Goal: Task Accomplishment & Management: Use online tool/utility

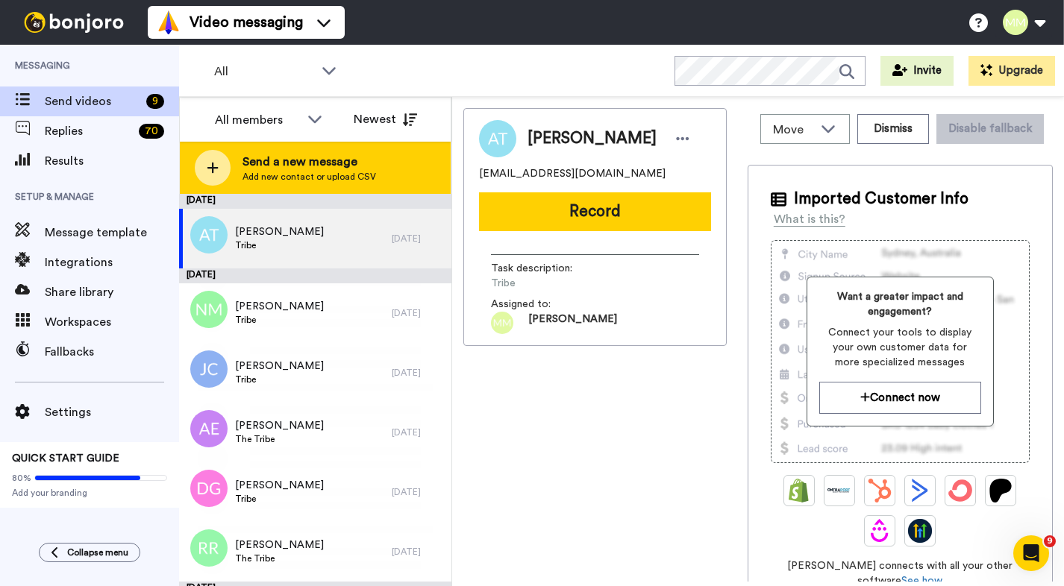
click at [219, 177] on div at bounding box center [213, 168] width 36 height 36
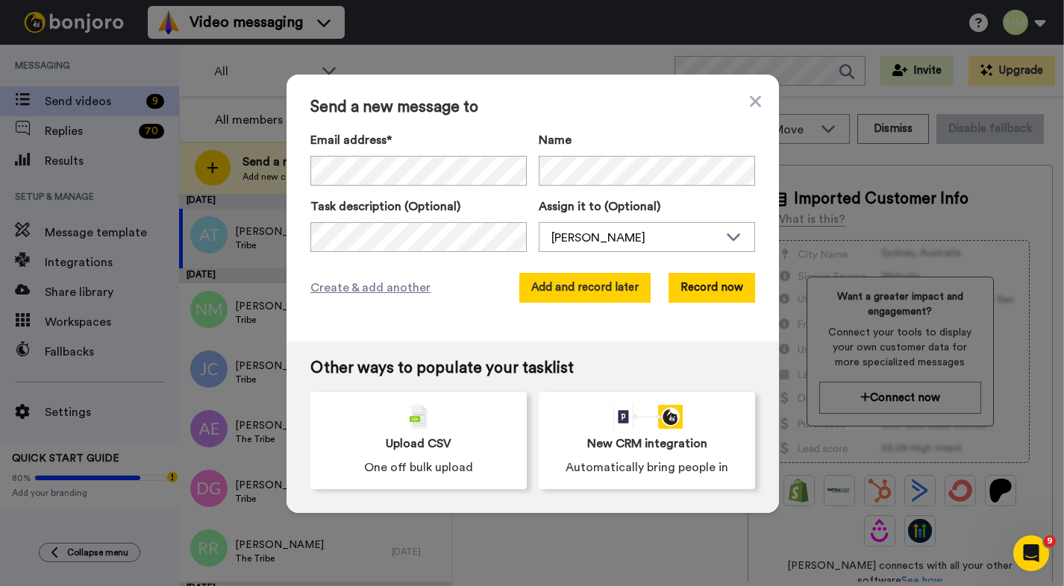
click at [581, 298] on button "Add and record later" at bounding box center [584, 288] width 131 height 30
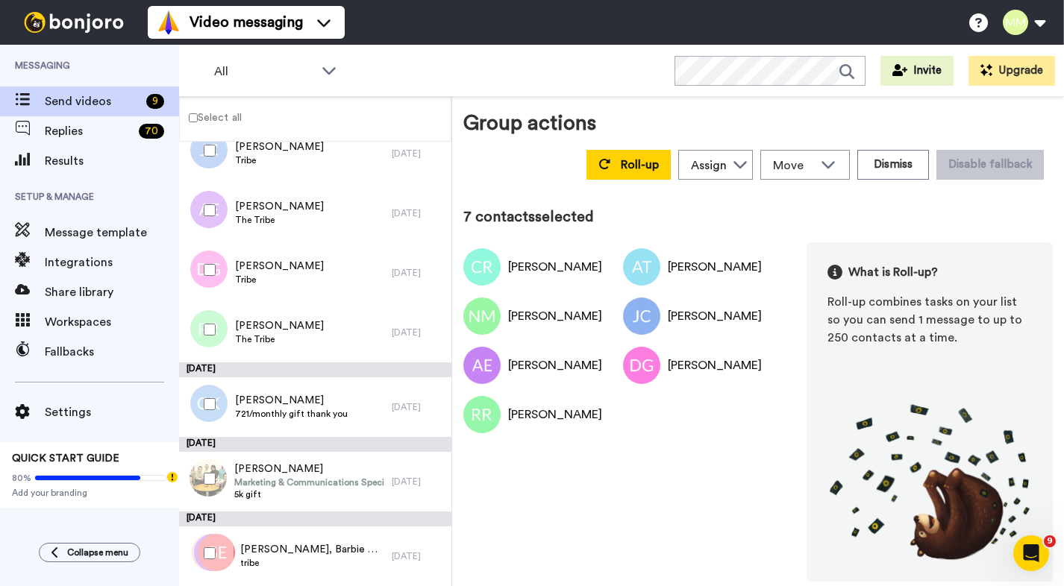
scroll to position [242, 0]
click at [621, 164] on span "Roll-up" at bounding box center [640, 165] width 38 height 12
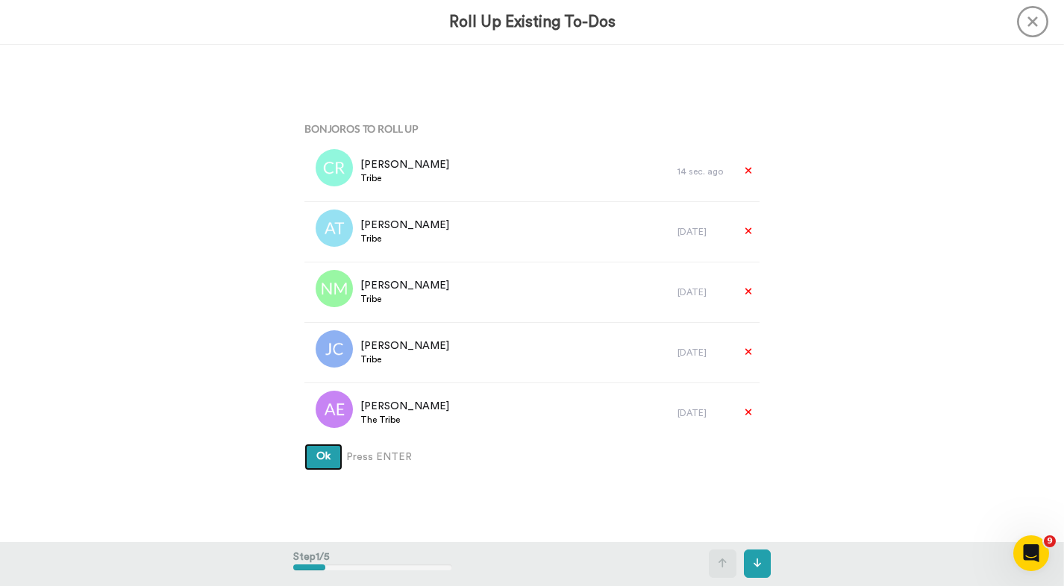
click at [322, 457] on span "Ok" at bounding box center [323, 456] width 14 height 10
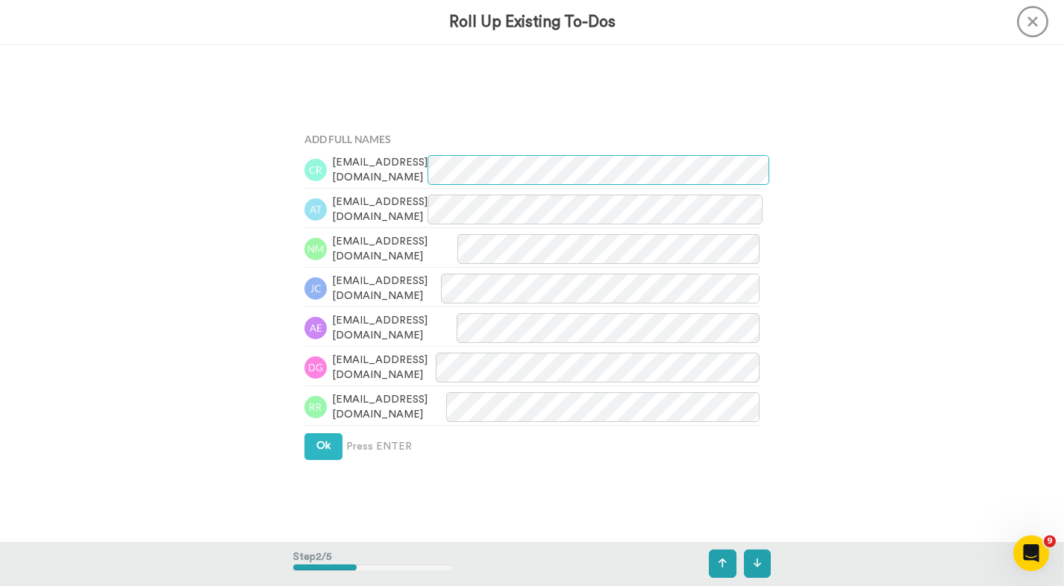
scroll to position [498, 0]
click at [324, 448] on span "Ok" at bounding box center [323, 445] width 14 height 10
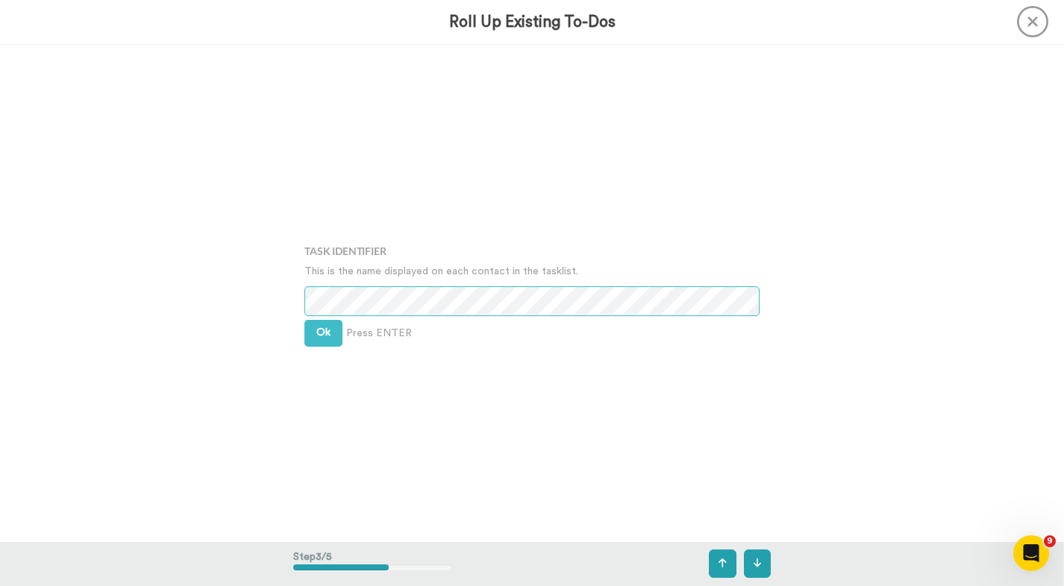
scroll to position [996, 0]
click at [319, 336] on span "Ok" at bounding box center [323, 332] width 14 height 10
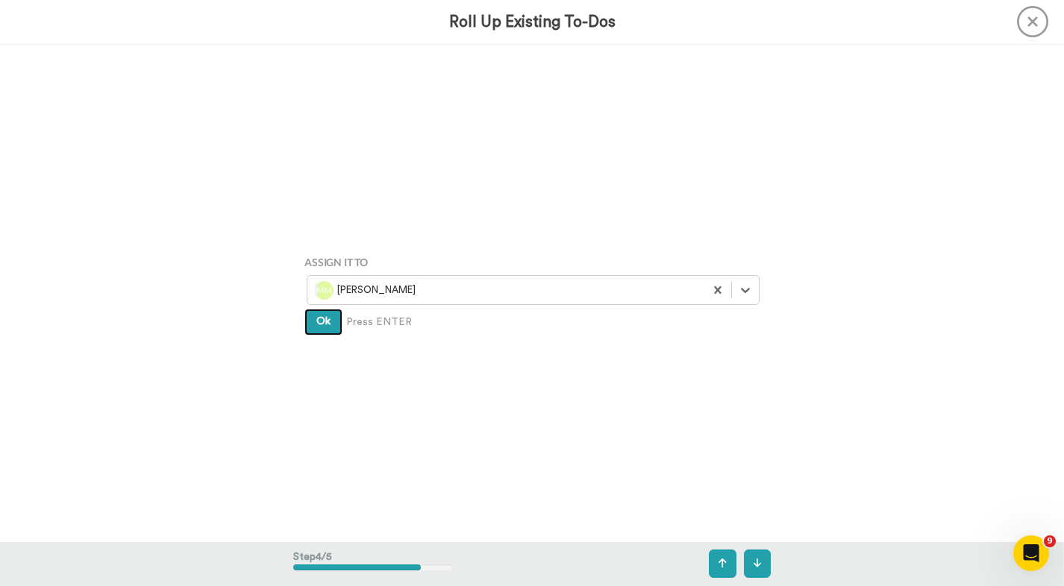
click at [324, 330] on button "Ok" at bounding box center [323, 322] width 38 height 27
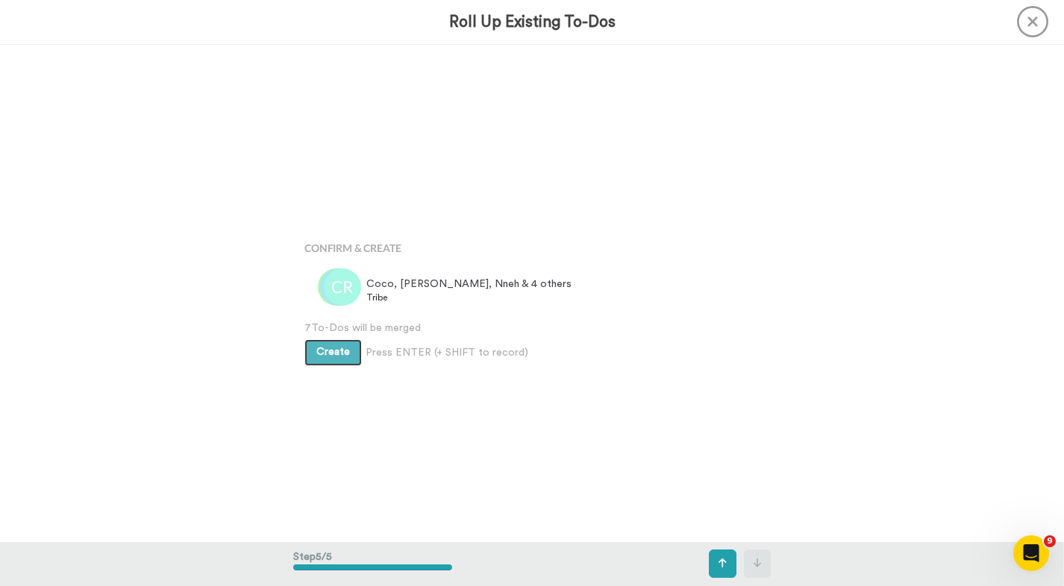
scroll to position [1990, 0]
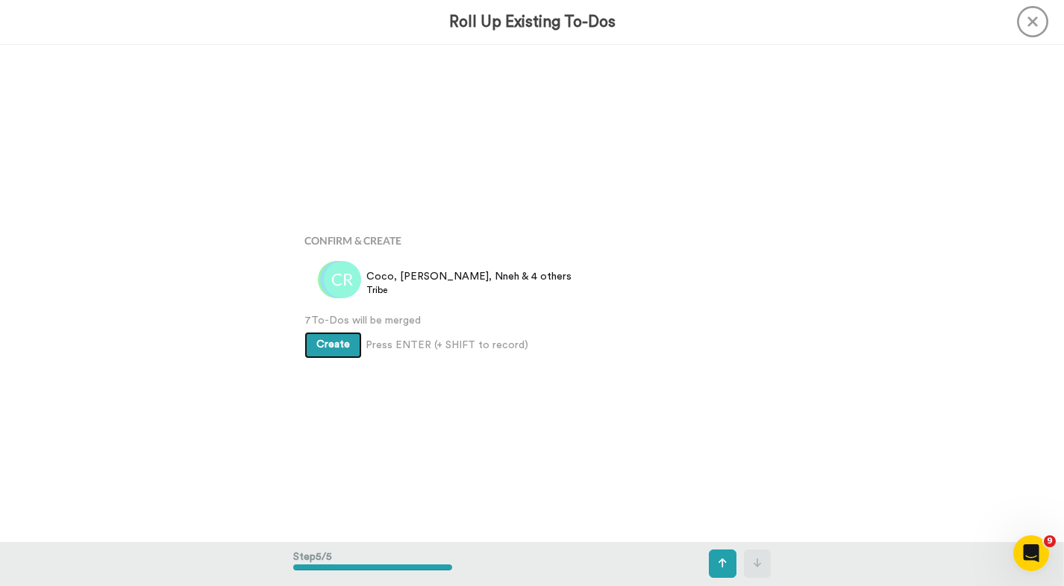
click at [330, 348] on span "Create" at bounding box center [333, 344] width 34 height 10
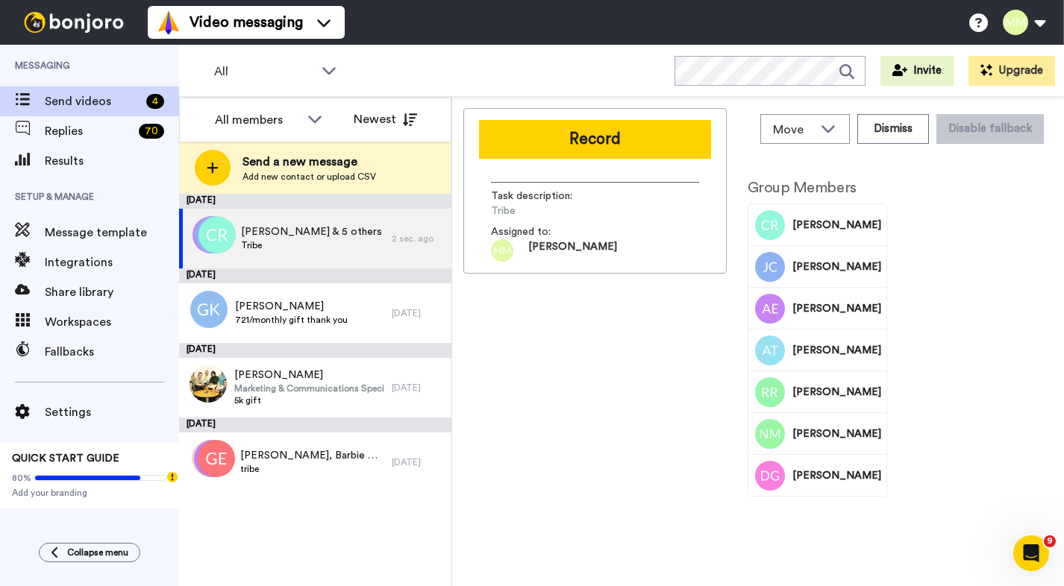
scroll to position [5, 0]
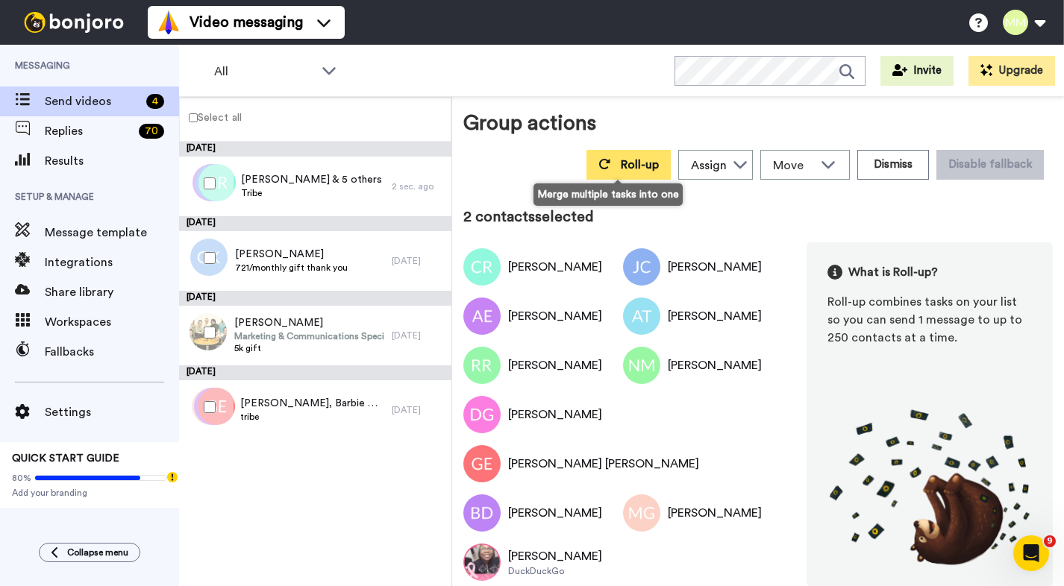
click at [598, 169] on icon at bounding box center [604, 164] width 12 height 12
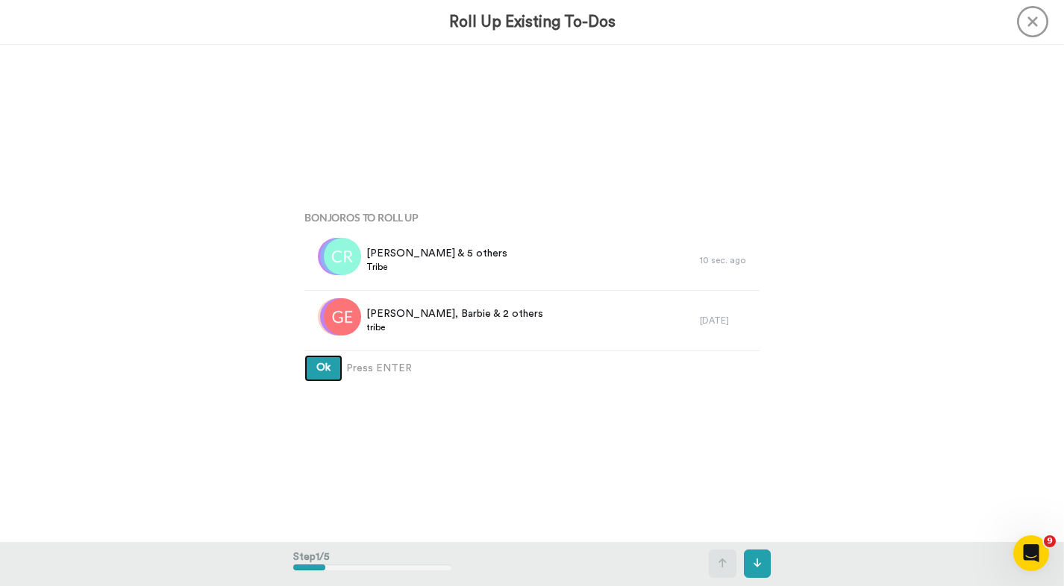
click at [320, 375] on button "Ok" at bounding box center [323, 368] width 38 height 27
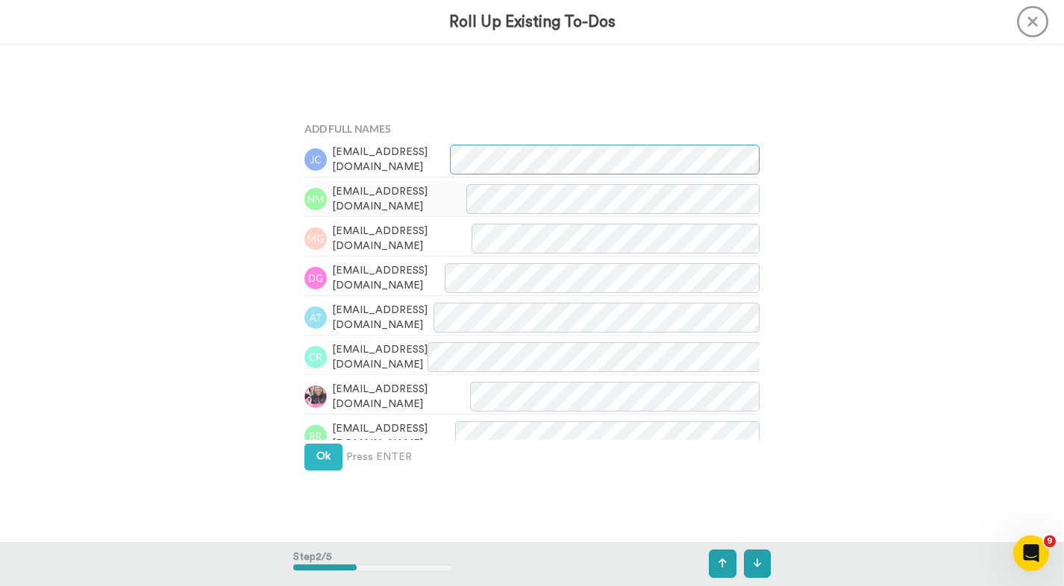
scroll to position [498, 0]
click at [318, 460] on span "Ok" at bounding box center [323, 456] width 14 height 10
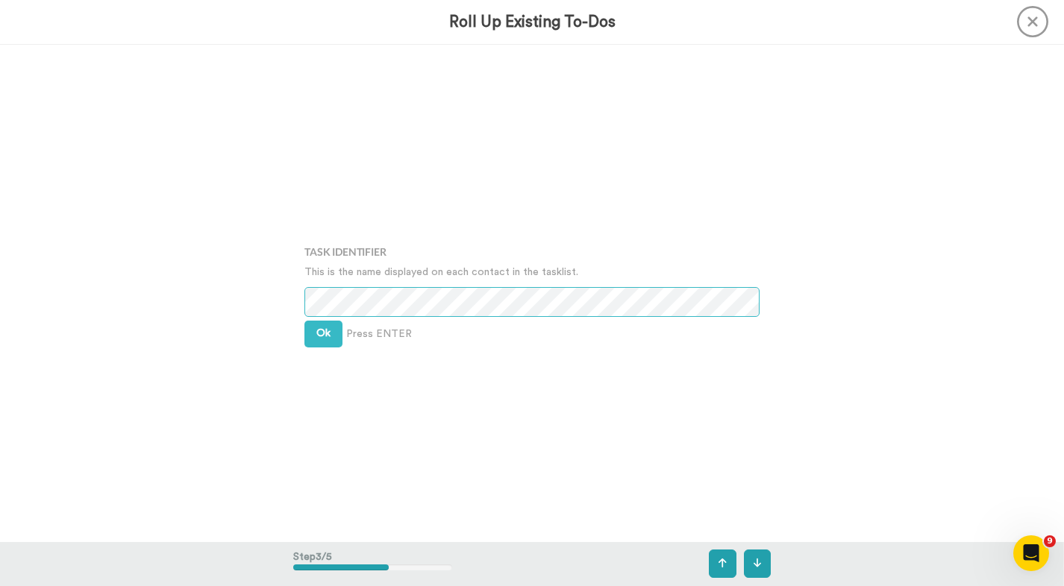
scroll to position [996, 0]
click at [311, 330] on button "Ok" at bounding box center [323, 333] width 38 height 27
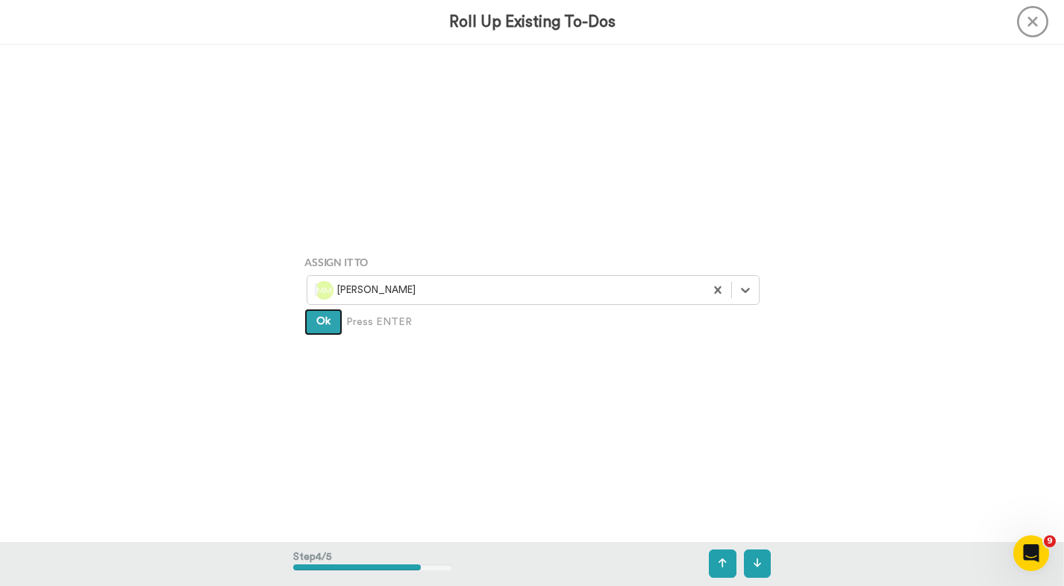
click at [327, 327] on span "Ok" at bounding box center [323, 321] width 14 height 10
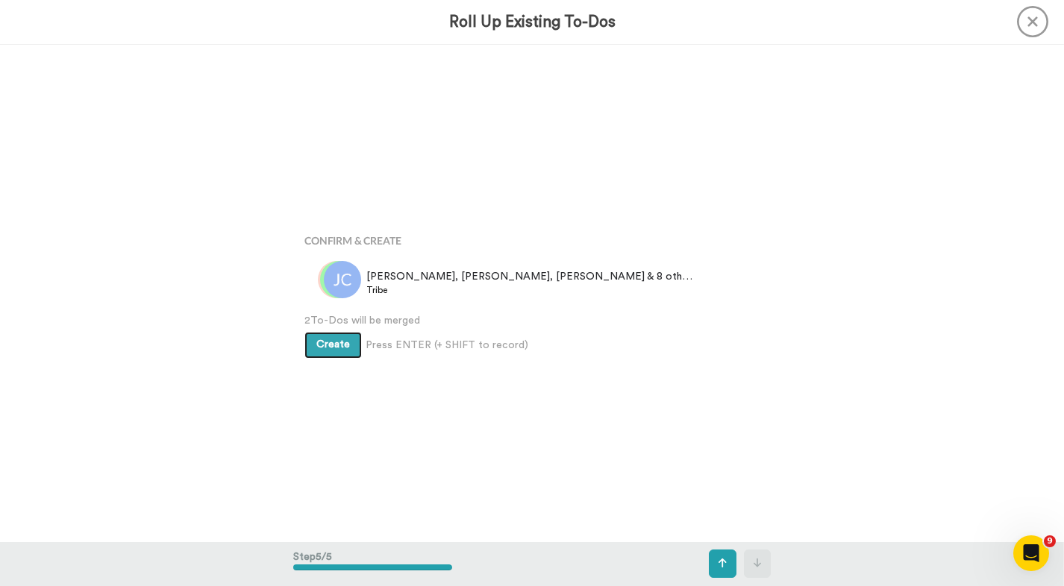
scroll to position [1990, 0]
click at [340, 346] on span "Create" at bounding box center [333, 344] width 34 height 10
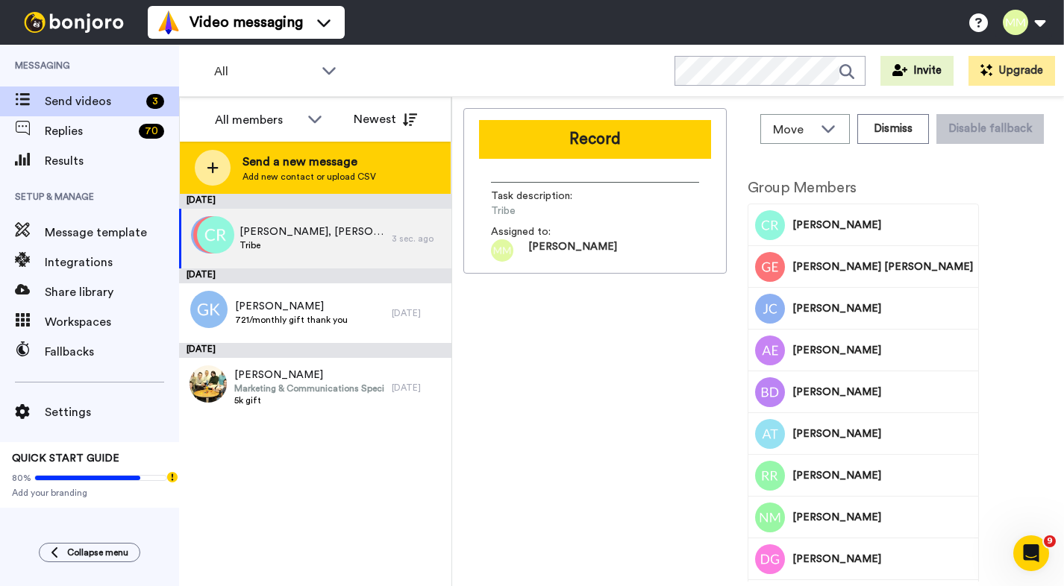
click at [214, 172] on icon at bounding box center [213, 167] width 12 height 13
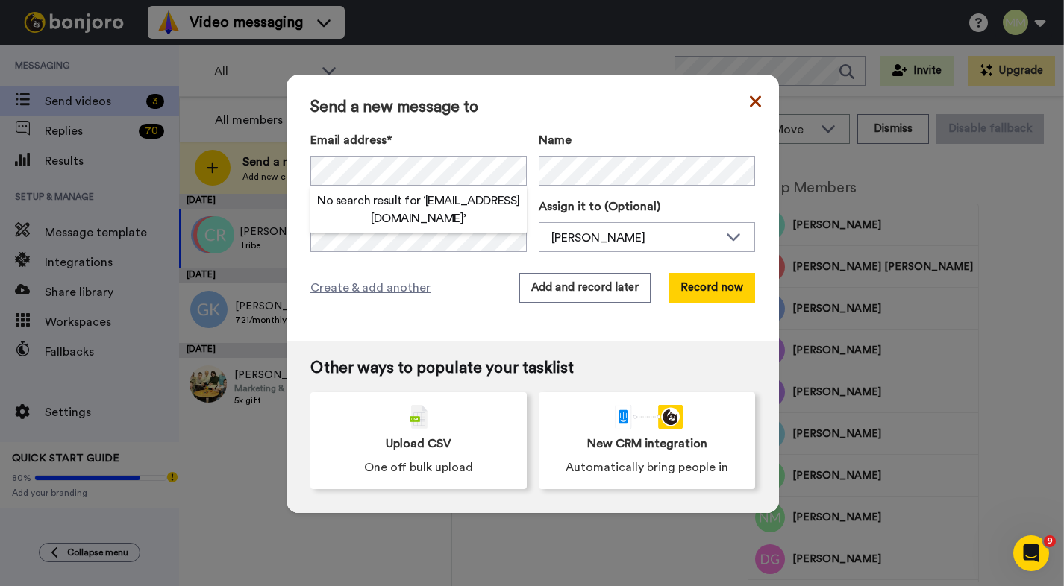
click at [750, 101] on icon at bounding box center [755, 102] width 11 height 18
